Goal: Answer question/provide support

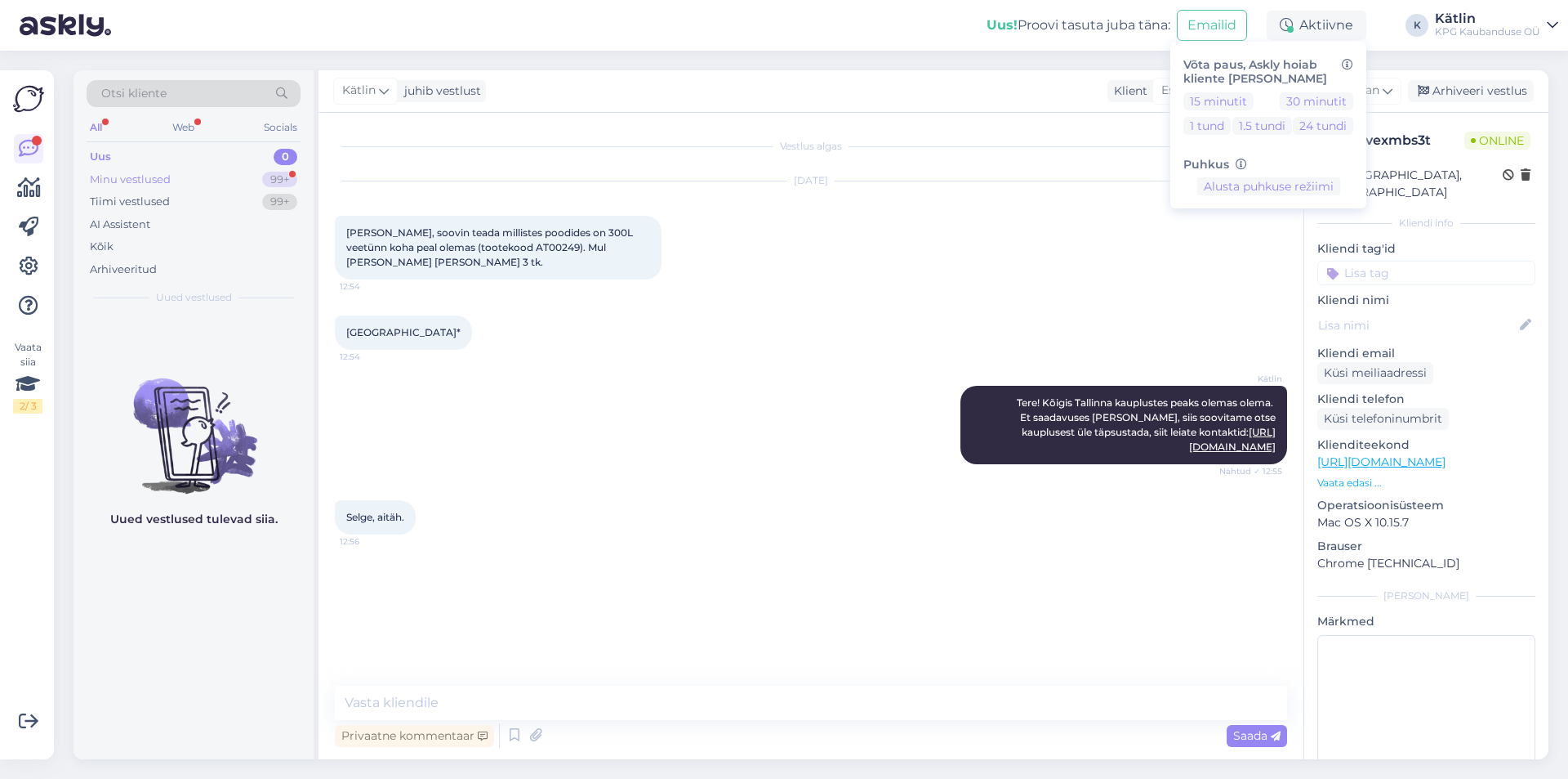
click at [169, 180] on div "Minu vestlused" at bounding box center [131, 179] width 81 height 16
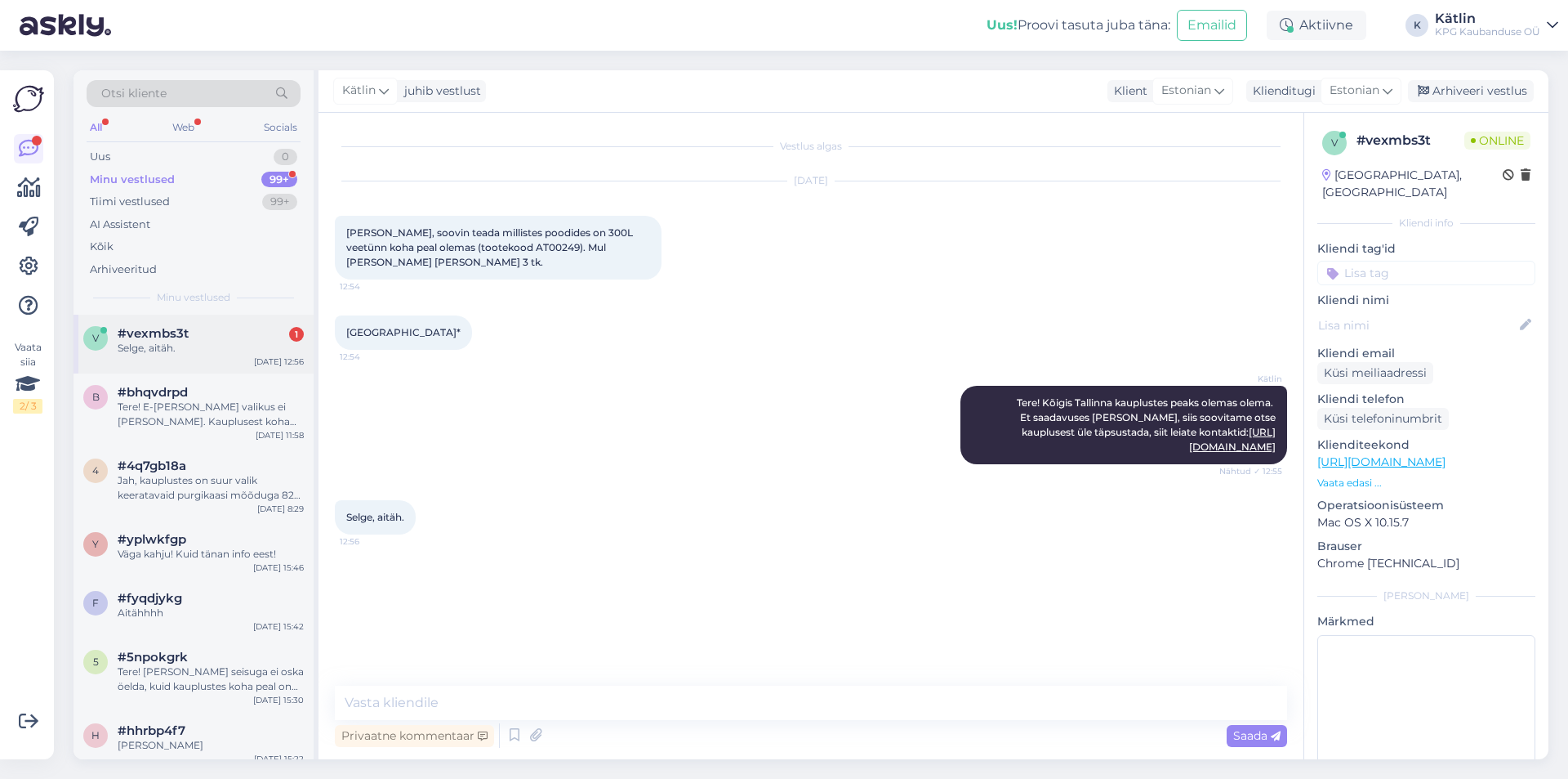
click at [233, 350] on div "Selge, aitäh." at bounding box center [210, 348] width 187 height 14
click at [208, 158] on div "Uus 1" at bounding box center [193, 156] width 214 height 23
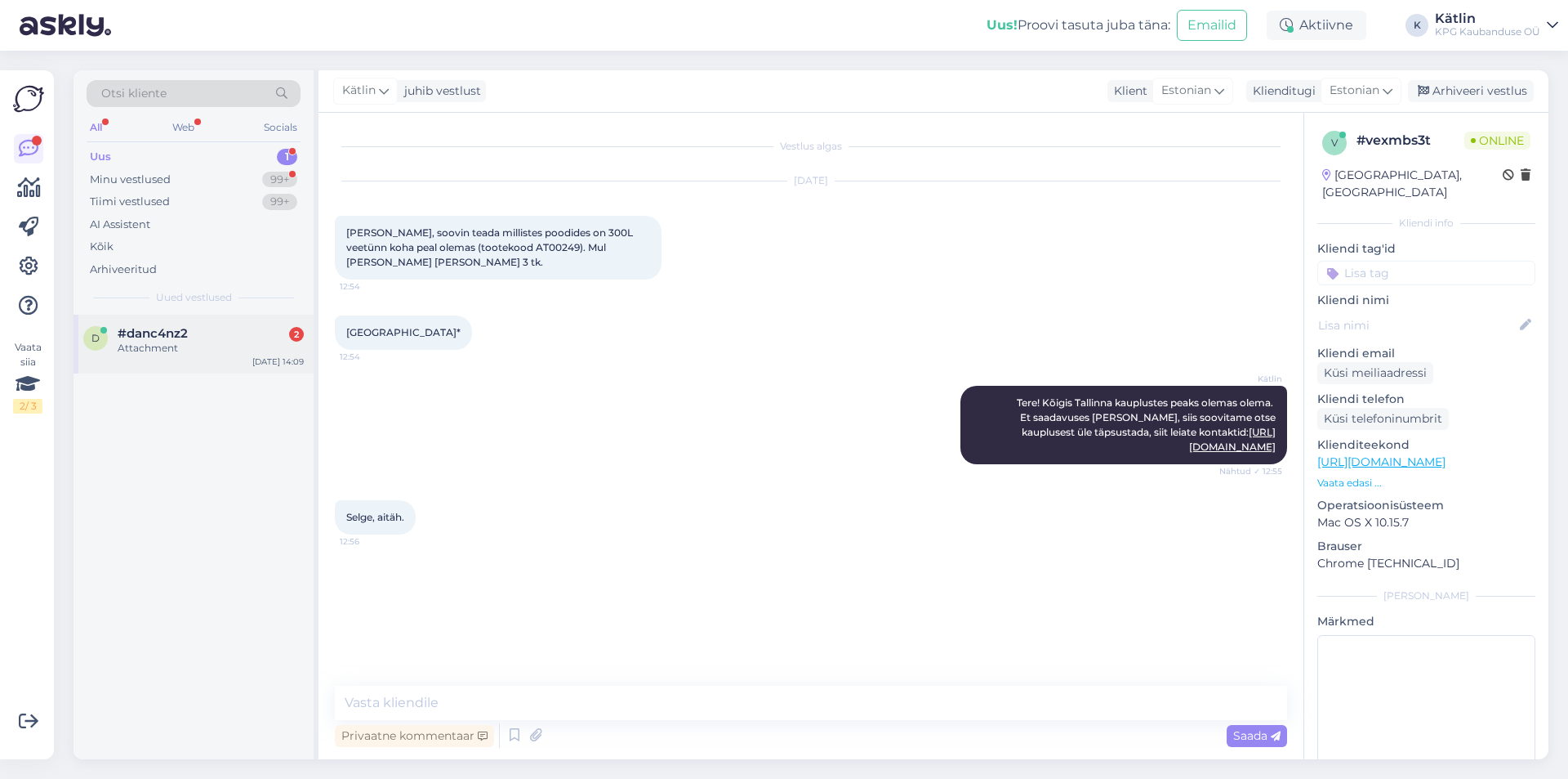
click at [227, 326] on div "#danc4nz2 2" at bounding box center [210, 334] width 187 height 14
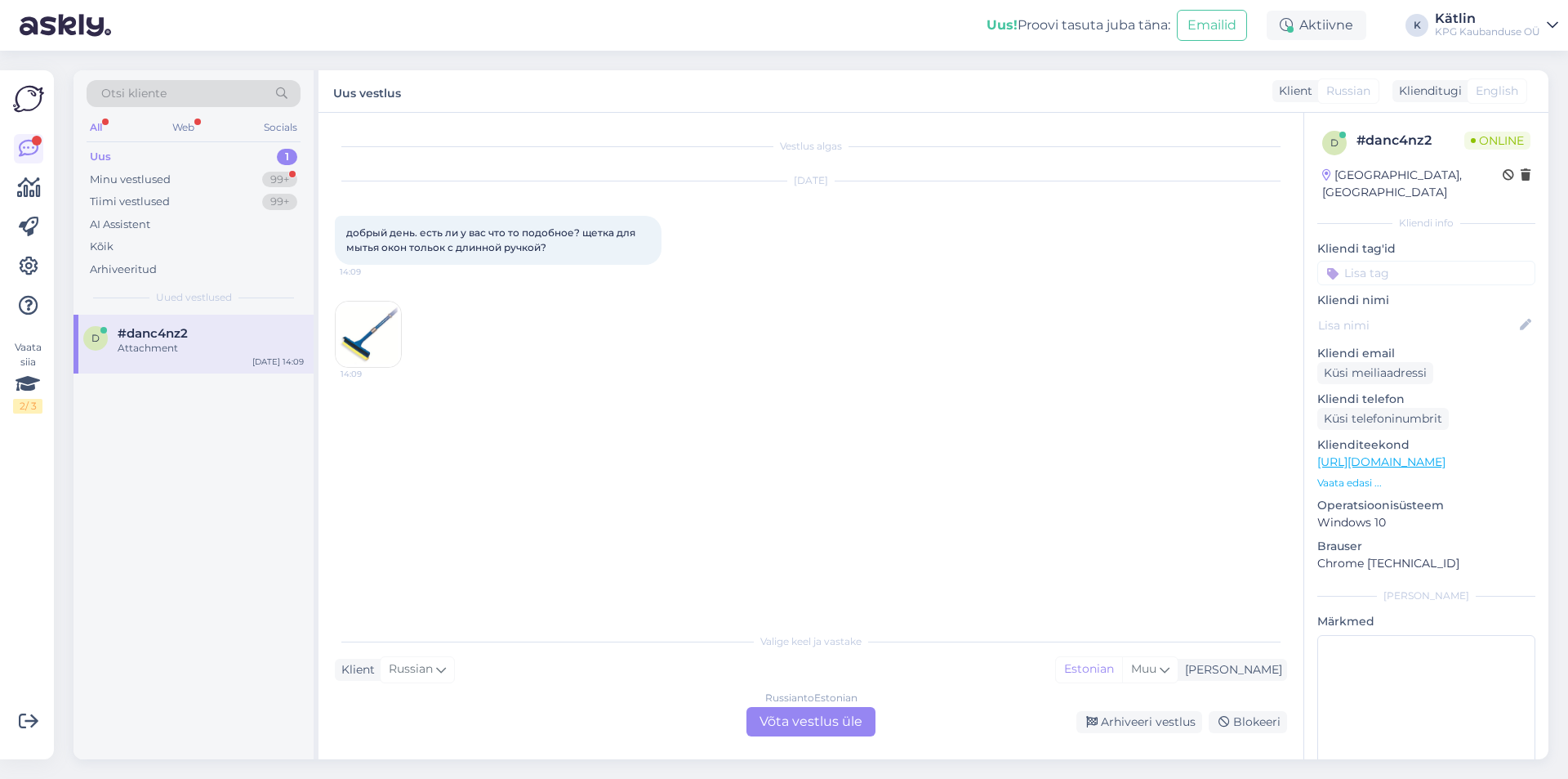
click at [367, 315] on img at bounding box center [368, 334] width 65 height 65
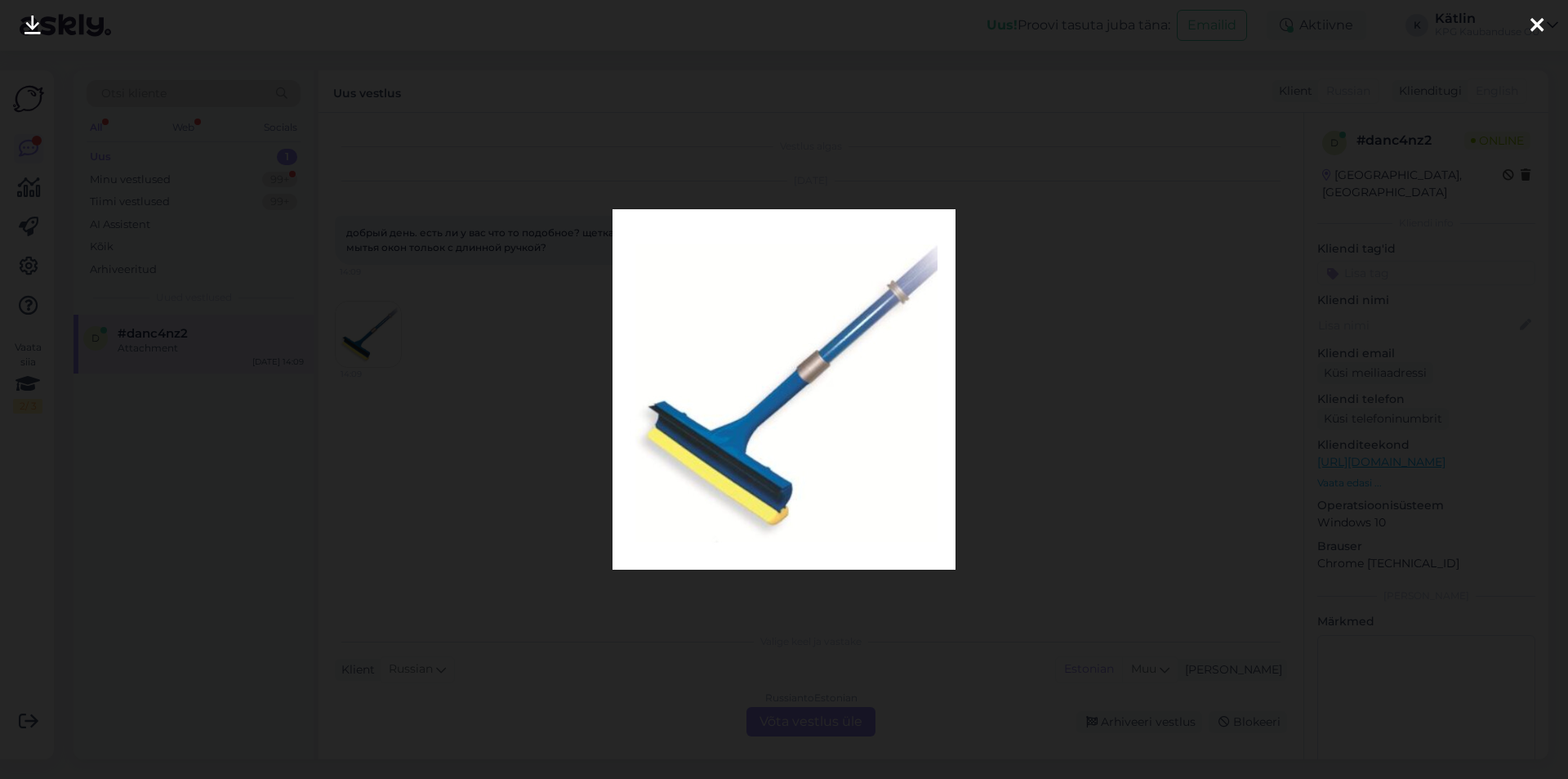
click at [1177, 240] on div at bounding box center [784, 390] width 1568 height 779
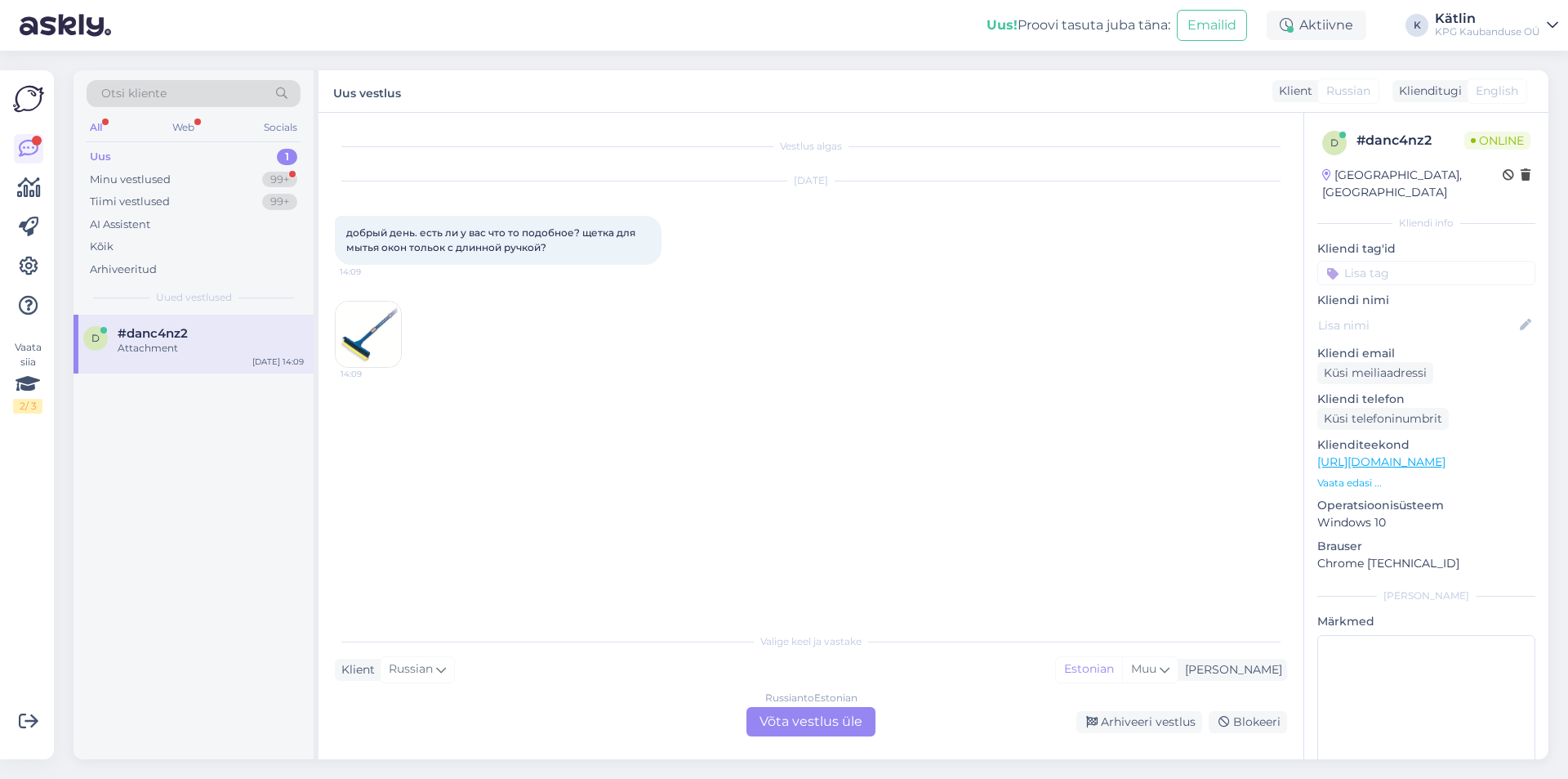
click at [846, 721] on div "Russian to Estonian Võta vestlus üle" at bounding box center [810, 721] width 129 height 30
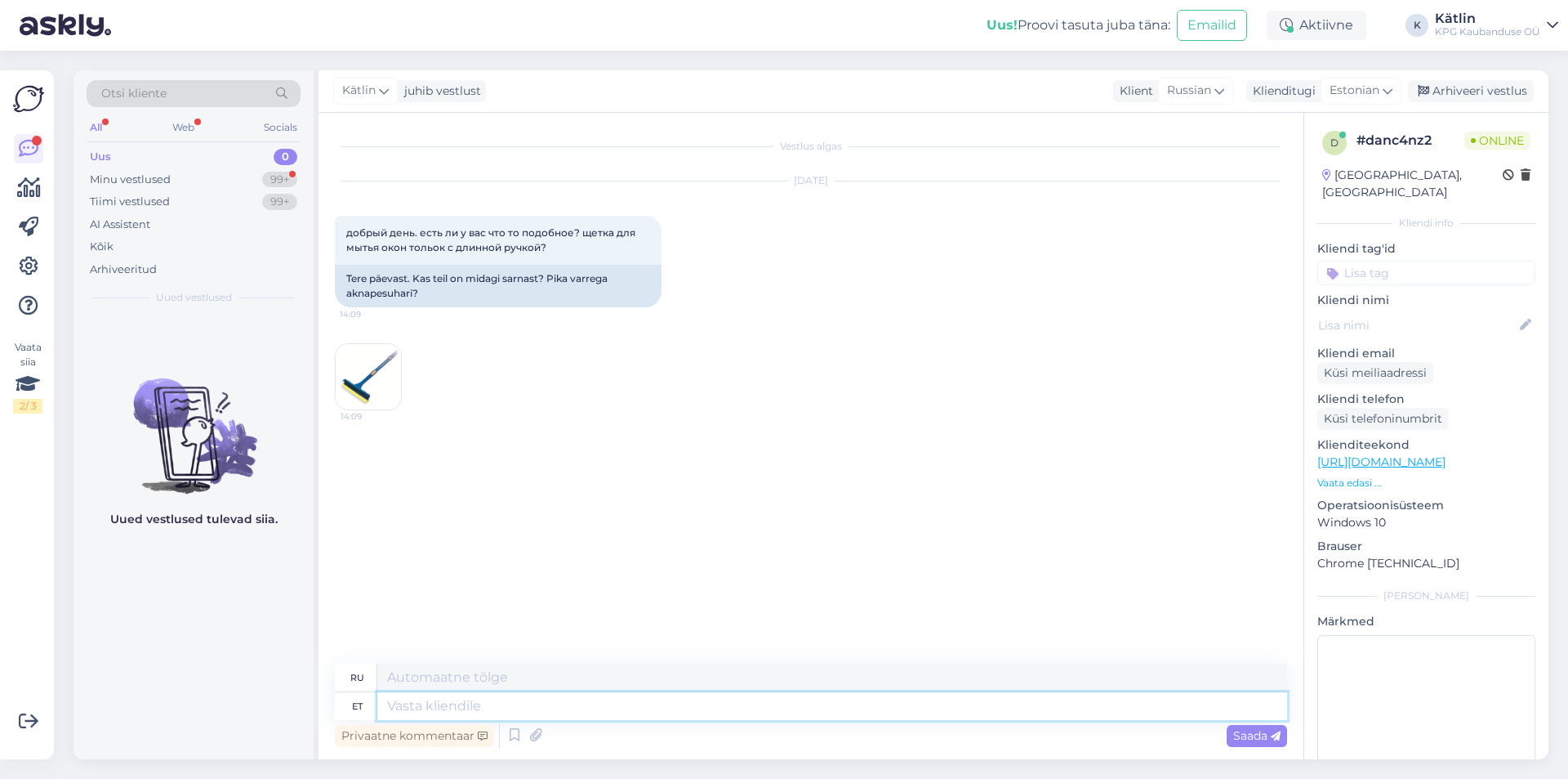
drag, startPoint x: 443, startPoint y: 698, endPoint x: 460, endPoint y: 692, distance: 18.0
click at [451, 698] on textarea at bounding box center [832, 706] width 909 height 28
type textarea "Tere!"
type textarea "Привет!"
type textarea "Tere! Kahjuks e"
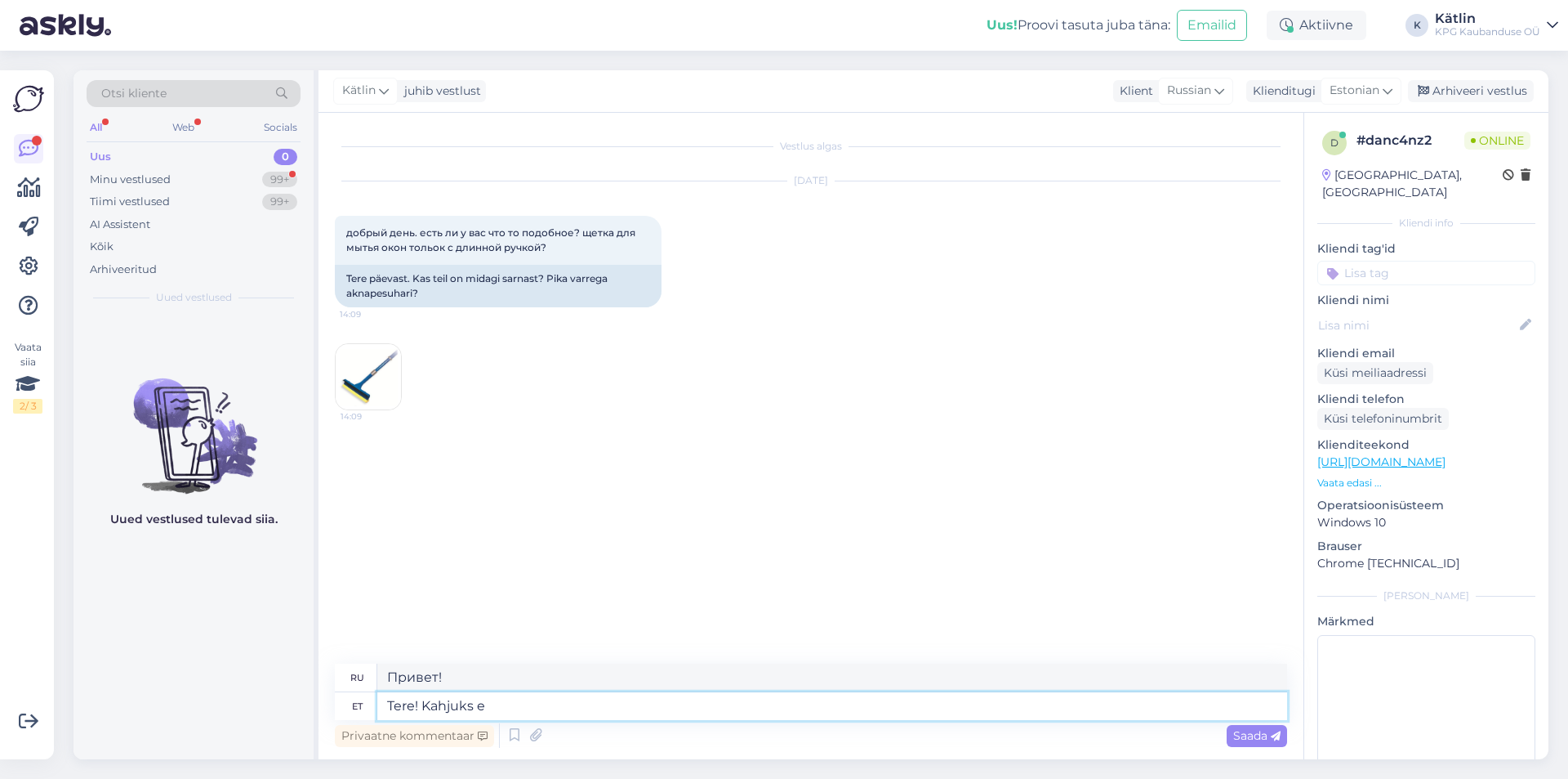
type textarea "Здравствуйте! К сожалению."
type textarea "Tere! Kahjuks ei le"
type textarea "Здравствуйте! К сожалению, нет."
type textarea "Tere! Kahjuks ei leidnud"
type textarea "Здравствуйте! К сожалению, я не смог найти."
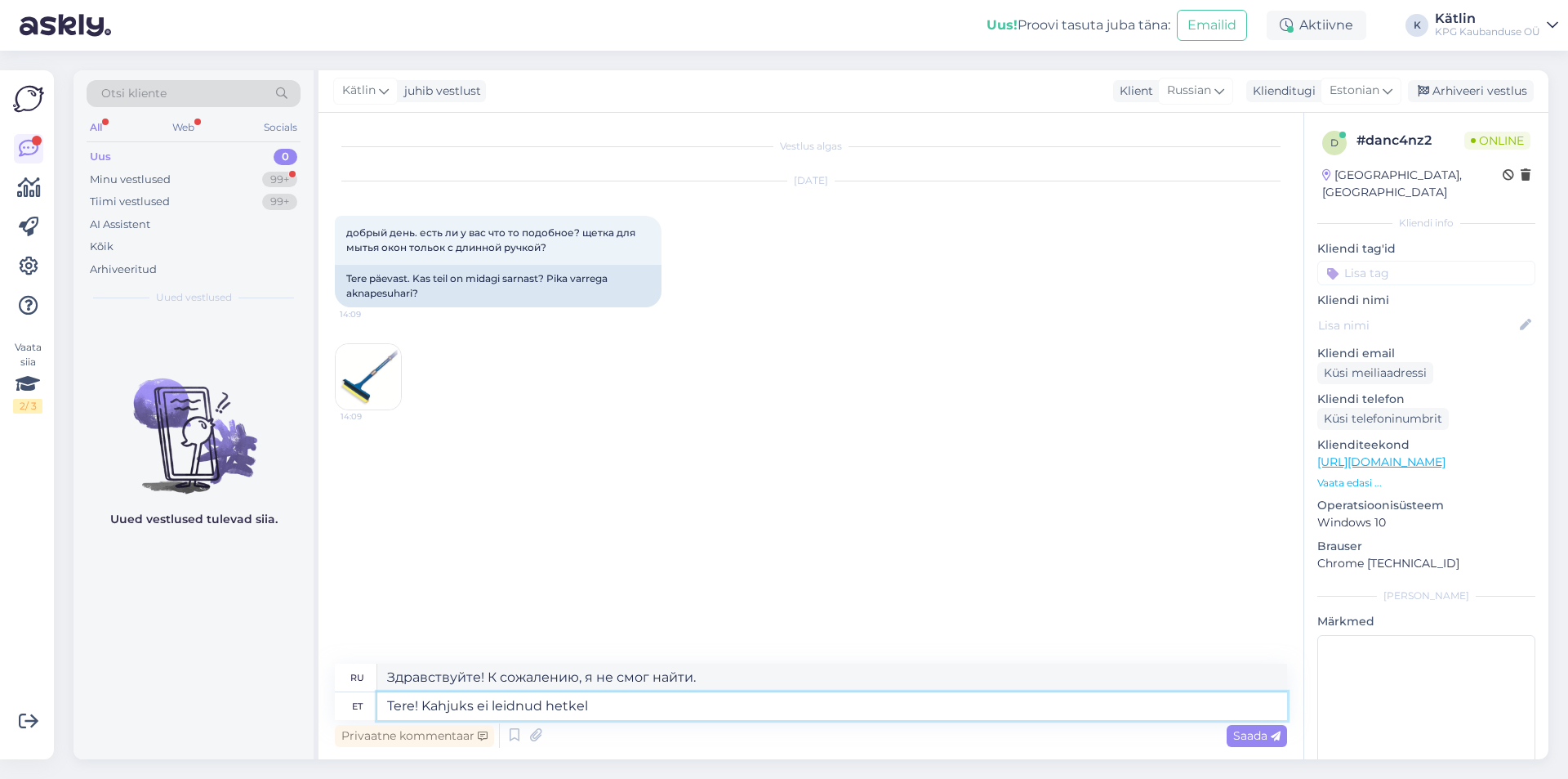
type textarea "Tere! Kahjuks ei leidnud hetkel"
type textarea "Здравствуйте! К сожалению, я не смог его сейчас найти."
type textarea "Tere! Kahjuks ei leidnud hetkel sellist"
type textarea "Здравствуйте! К сожалению, сейчас я ничего не нашёл."
type textarea "Tere! Kahjuks ei leidnud hetkel"
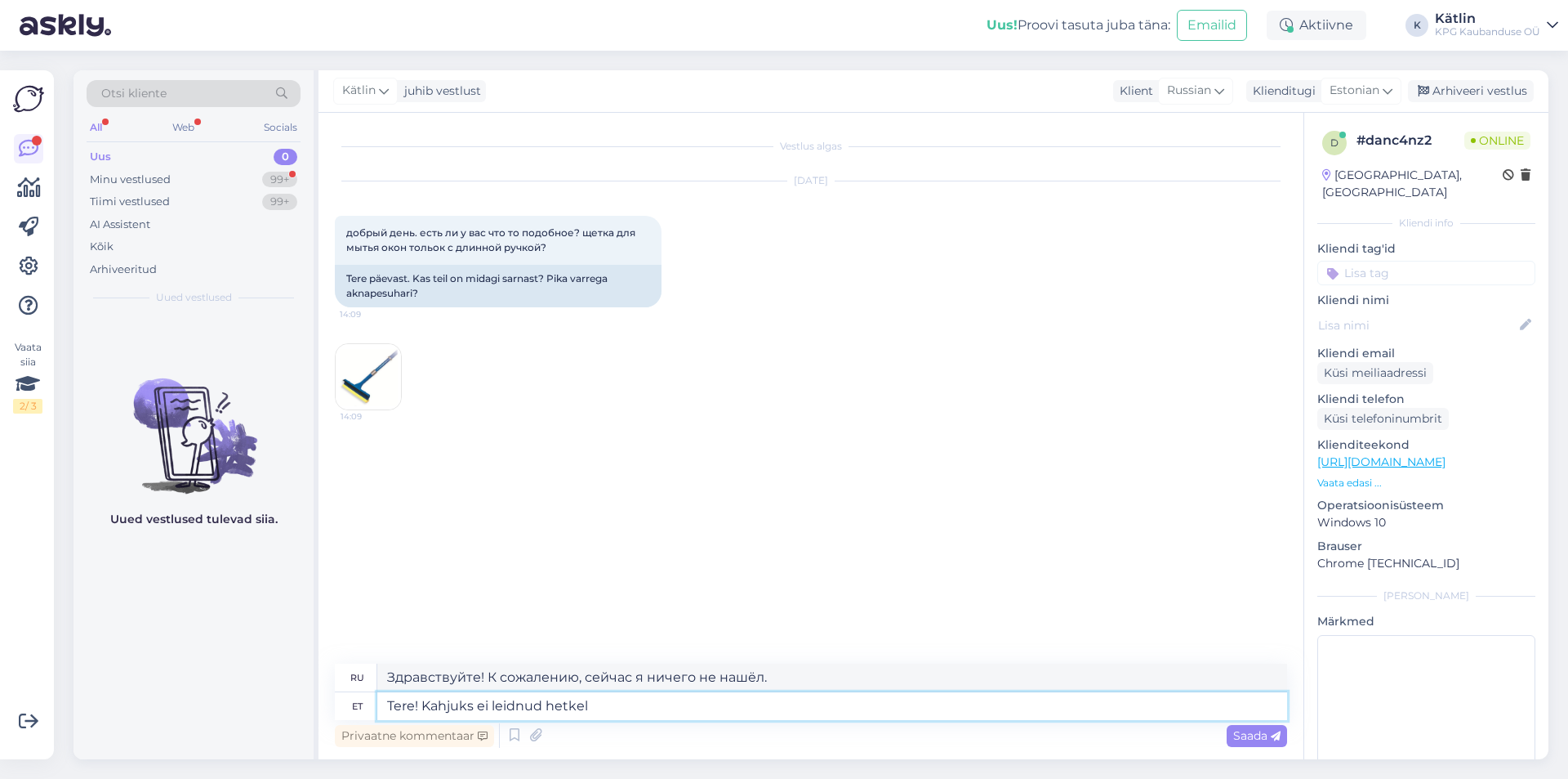
type textarea "Здравствуйте! К сожалению, я не смог его сейчас найти."
type textarea "Tere! Kahjuks ei leidnud hetkel meie va"
type textarea "Здравствуйте! К сожалению, мы не смогли вас найти."
type textarea "Tere! Kahjuks ei leidnud hetkel meie valikust s"
type textarea "Здравствуйте! К сожалению, на данный момент мы ничего не нашли в нашем списке."
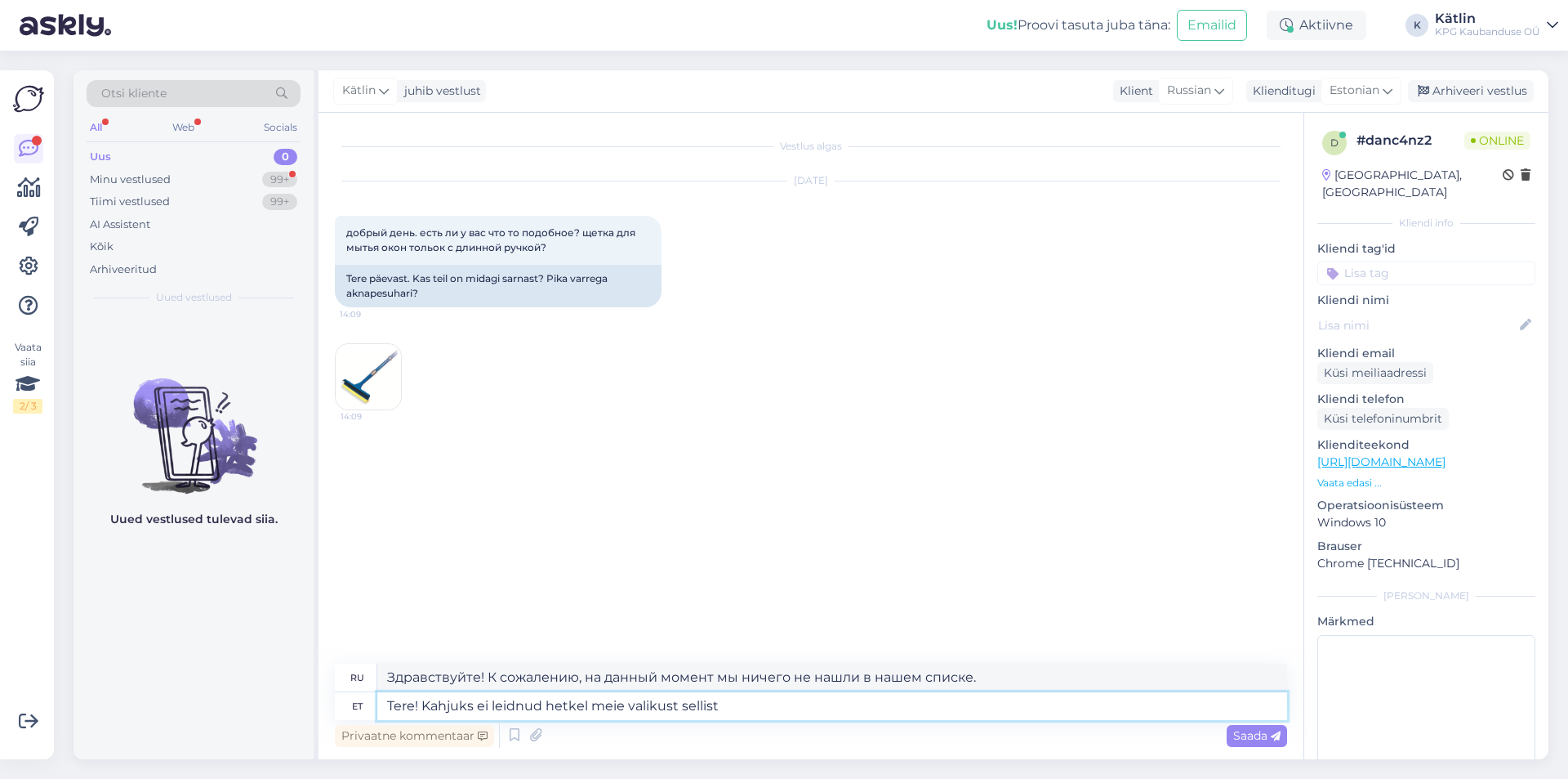
type textarea "Tere! Kahjuks ei leidnud hetkel meie valikust sellist."
type textarea "Здравствуйте! К сожалению, на данный момент мы не смогли найти такой товар в на…"
